Goal: Task Accomplishment & Management: Use online tool/utility

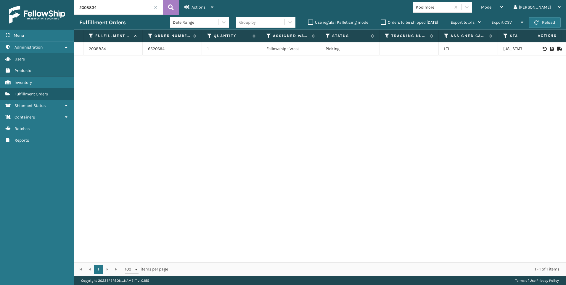
click at [157, 7] on span at bounding box center [156, 8] width 4 height 4
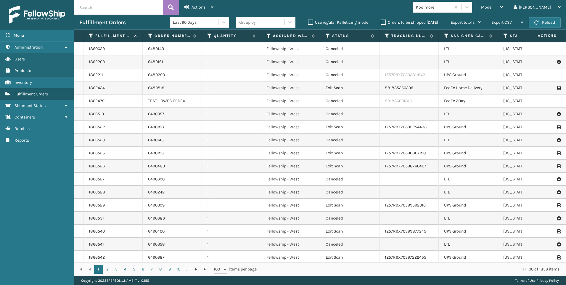
click at [451, 9] on div "Koolmore" at bounding box center [433, 7] width 35 height 6
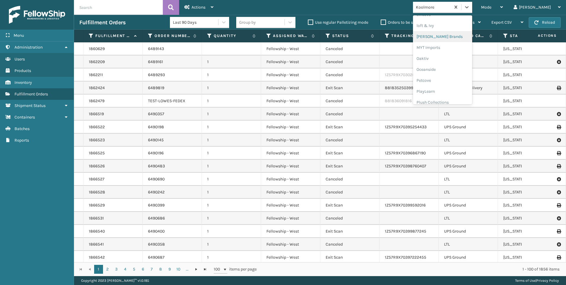
scroll to position [286, 0]
click at [472, 88] on div "SleepGeekz" at bounding box center [442, 86] width 59 height 11
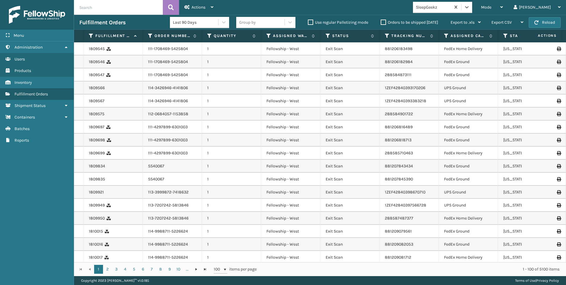
click at [492, 8] on span "Mode" at bounding box center [486, 7] width 10 height 5
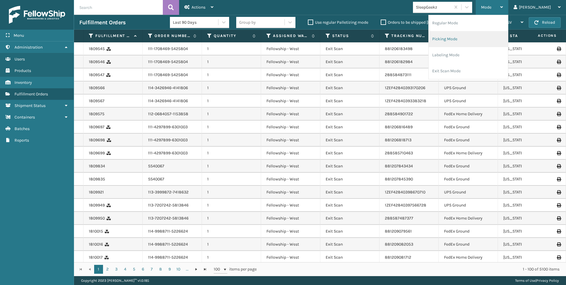
click at [487, 47] on li "Picking Mode" at bounding box center [468, 39] width 79 height 16
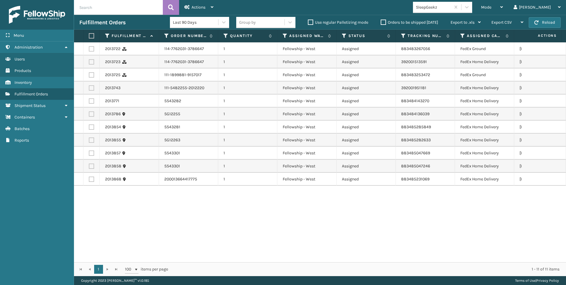
click at [121, 0] on input "text" at bounding box center [118, 7] width 89 height 15
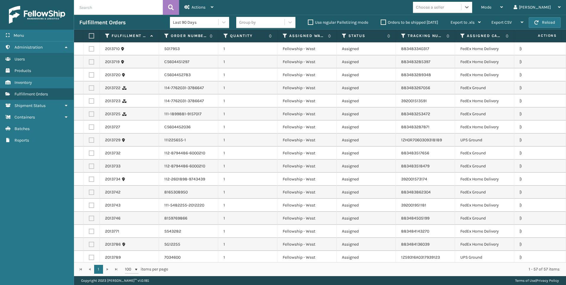
click at [444, 7] on div "Choose a seller" at bounding box center [430, 7] width 28 height 6
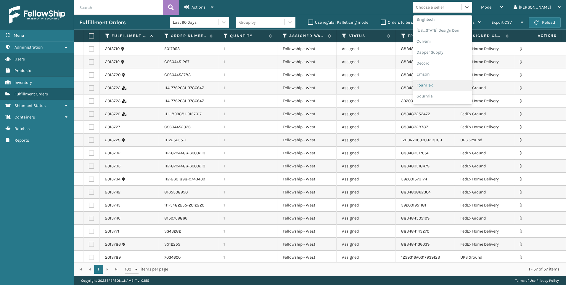
scroll to position [178, 0]
click at [462, 53] on div "Koolmore" at bounding box center [442, 52] width 59 height 11
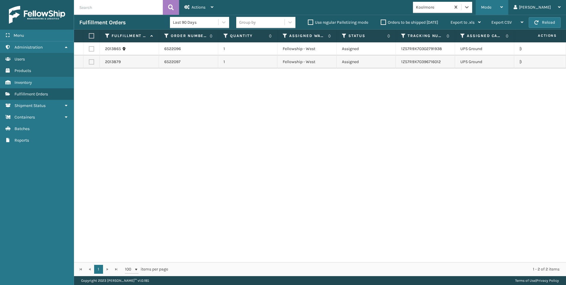
click at [492, 5] on span "Mode" at bounding box center [486, 7] width 10 height 5
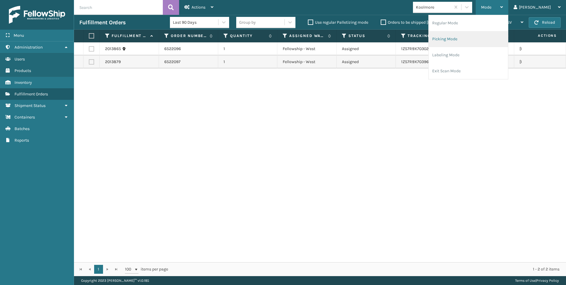
click at [493, 42] on li "Picking Mode" at bounding box center [468, 39] width 79 height 16
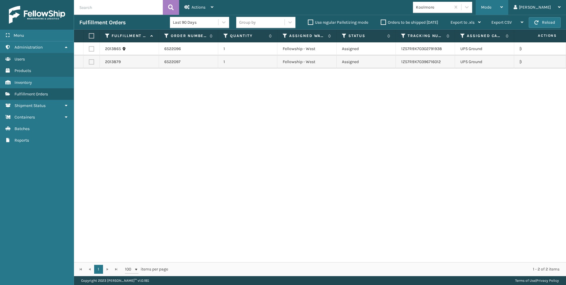
click at [492, 7] on span "Mode" at bounding box center [486, 7] width 10 height 5
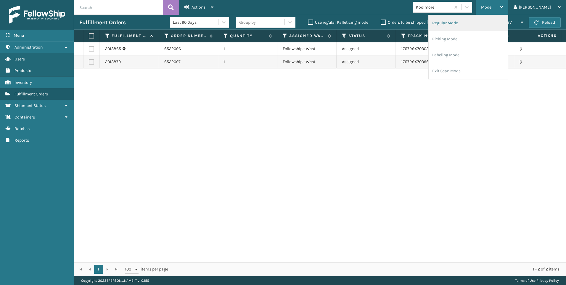
click at [490, 27] on li "Regular Mode" at bounding box center [468, 23] width 79 height 16
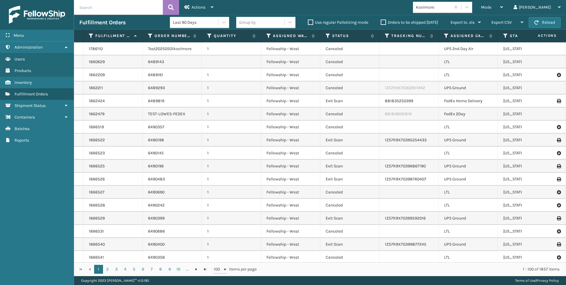
click at [110, 7] on input "text" at bounding box center [118, 7] width 89 height 15
type input "2013181"
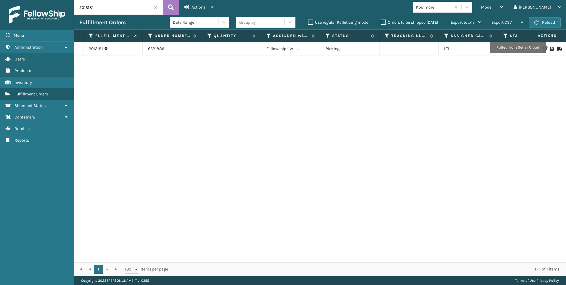
click at [550, 49] on icon at bounding box center [552, 49] width 4 height 4
click at [155, 7] on span at bounding box center [156, 8] width 4 height 4
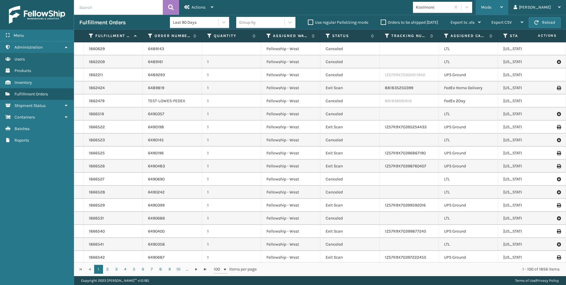
click at [503, 10] on div "Mode" at bounding box center [492, 7] width 22 height 15
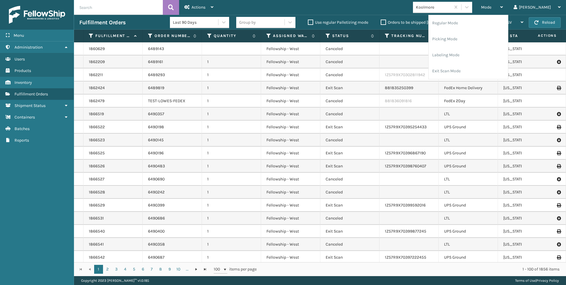
click at [451, 11] on div "Koolmore" at bounding box center [432, 7] width 38 height 10
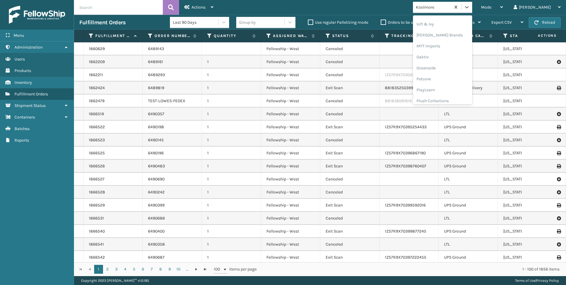
scroll to position [286, 0]
click at [469, 88] on div "SleepGeekz" at bounding box center [442, 86] width 59 height 11
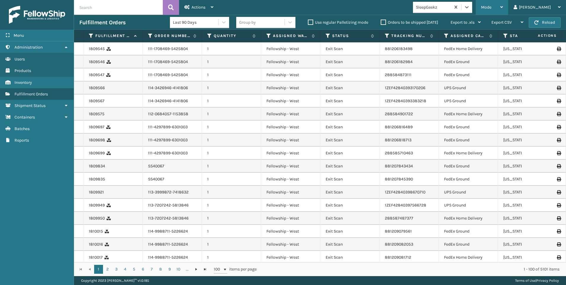
click at [492, 9] on span "Mode" at bounding box center [486, 7] width 10 height 5
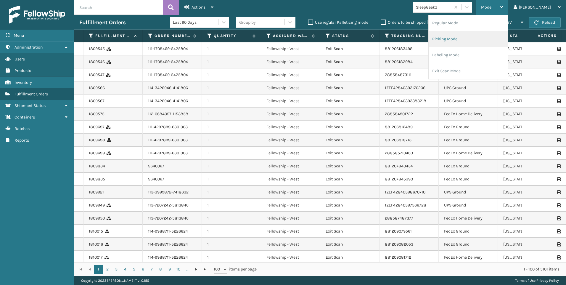
click at [476, 42] on li "Picking Mode" at bounding box center [468, 39] width 79 height 16
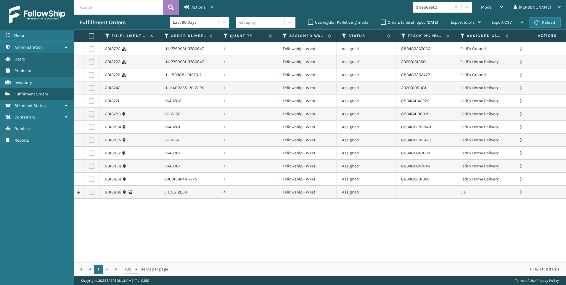
click at [90, 191] on label at bounding box center [91, 192] width 5 height 5
click at [89, 191] on input "checkbox" at bounding box center [89, 192] width 0 height 4
checkbox input "true"
click at [193, 7] on span "Actions" at bounding box center [199, 7] width 14 height 5
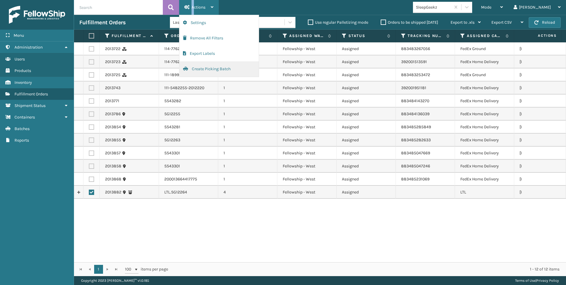
drag, startPoint x: 193, startPoint y: 7, endPoint x: 221, endPoint y: 71, distance: 70.0
click at [221, 71] on button "Create Picking Batch" at bounding box center [219, 68] width 79 height 15
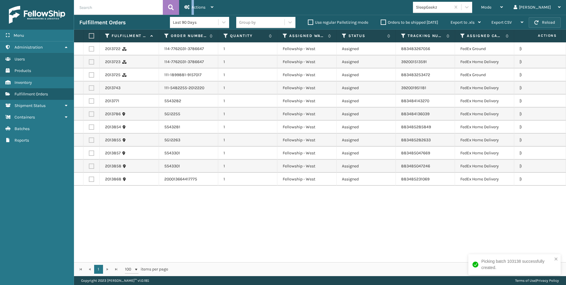
click at [540, 20] on button "Reload" at bounding box center [545, 22] width 32 height 11
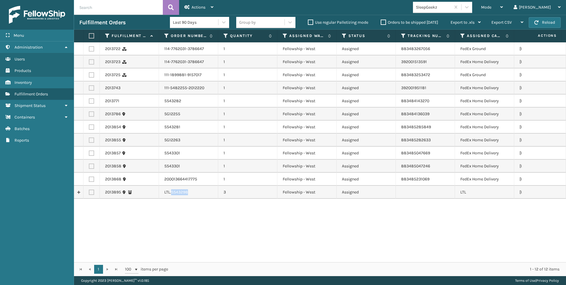
drag, startPoint x: 171, startPoint y: 191, endPoint x: 196, endPoint y: 191, distance: 24.9
click at [196, 191] on td "LTL.SS43298" at bounding box center [188, 192] width 59 height 13
drag, startPoint x: 196, startPoint y: 191, endPoint x: 177, endPoint y: 193, distance: 19.0
copy td "SS43298"
click at [90, 192] on label at bounding box center [91, 192] width 5 height 5
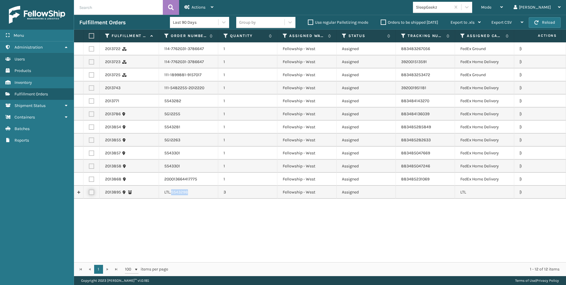
click at [89, 192] on input "checkbox" at bounding box center [89, 192] width 0 height 4
checkbox input "true"
click at [203, 1] on div "Actions" at bounding box center [199, 7] width 29 height 15
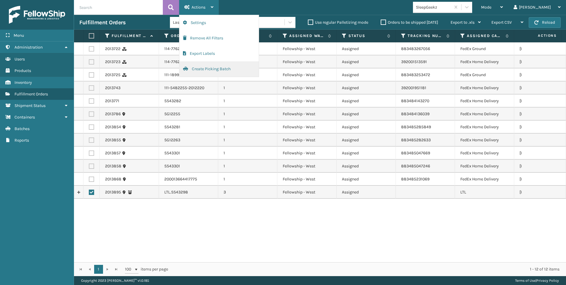
click at [217, 65] on button "Create Picking Batch" at bounding box center [219, 68] width 79 height 15
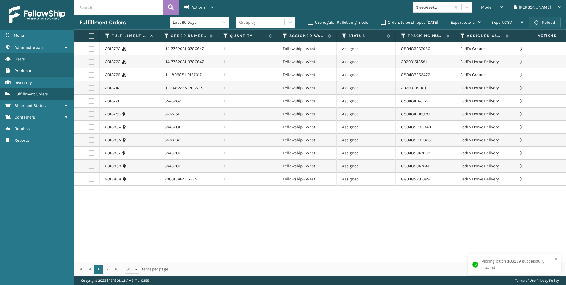
click at [538, 20] on button "Reload" at bounding box center [545, 22] width 32 height 11
click at [451, 9] on div "SleepGeekz" at bounding box center [433, 7] width 35 height 6
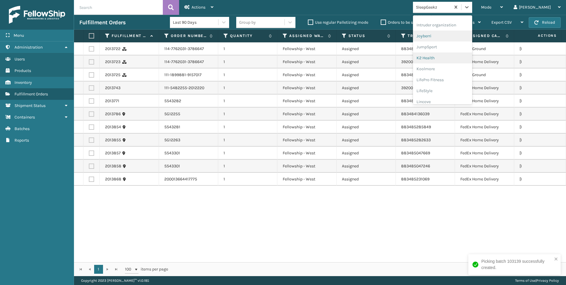
scroll to position [128, 0]
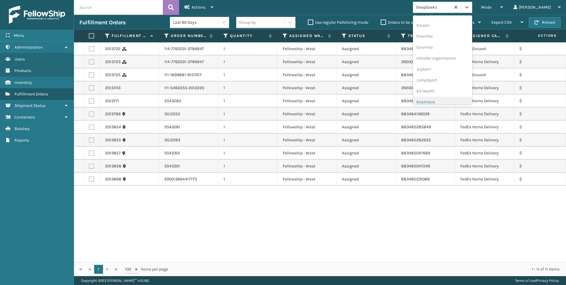
click at [467, 102] on div "Koolmore" at bounding box center [442, 102] width 59 height 11
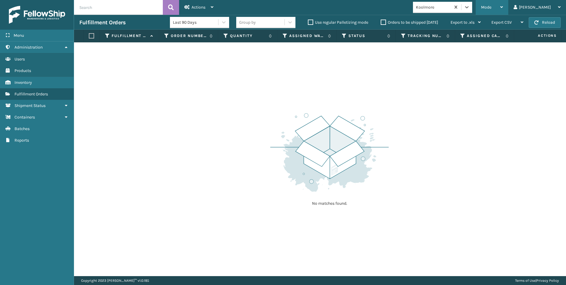
click at [503, 12] on div "Mode" at bounding box center [492, 7] width 22 height 15
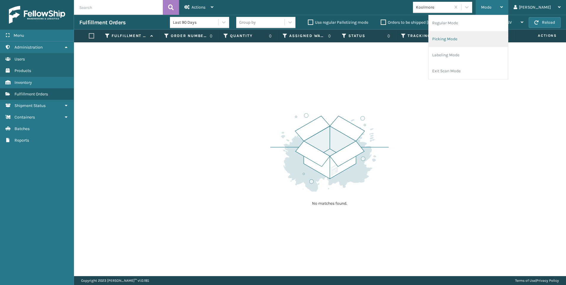
click at [488, 36] on li "Picking Mode" at bounding box center [468, 39] width 79 height 16
